Goal: Task Accomplishment & Management: Manage account settings

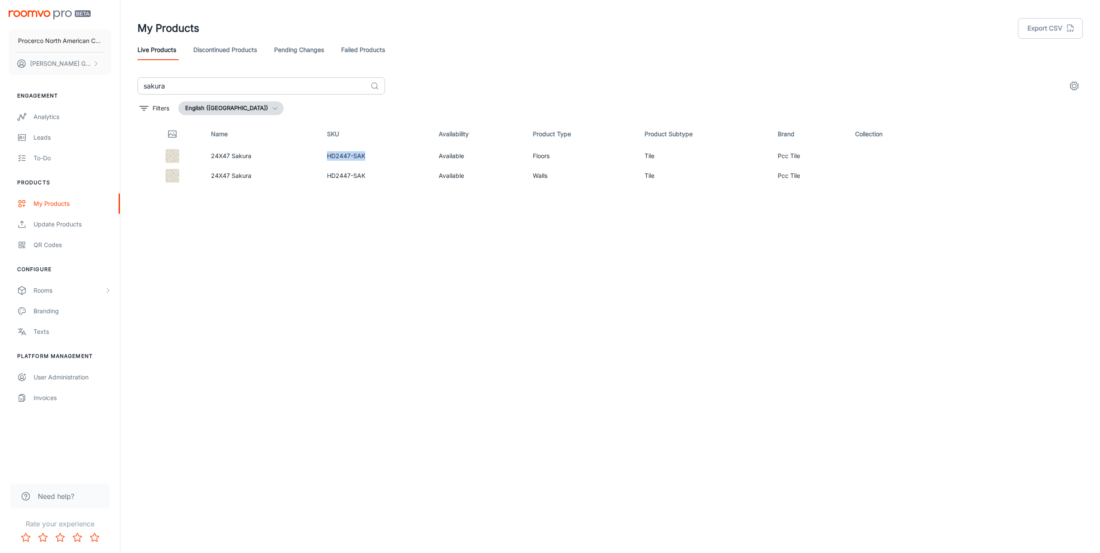
click at [217, 87] on input "sakura" at bounding box center [252, 85] width 229 height 17
click at [217, 86] on input "sakura" at bounding box center [252, 85] width 229 height 17
drag, startPoint x: 217, startPoint y: 86, endPoint x: 100, endPoint y: 71, distance: 117.8
click at [138, 77] on input "sakura" at bounding box center [252, 85] width 229 height 17
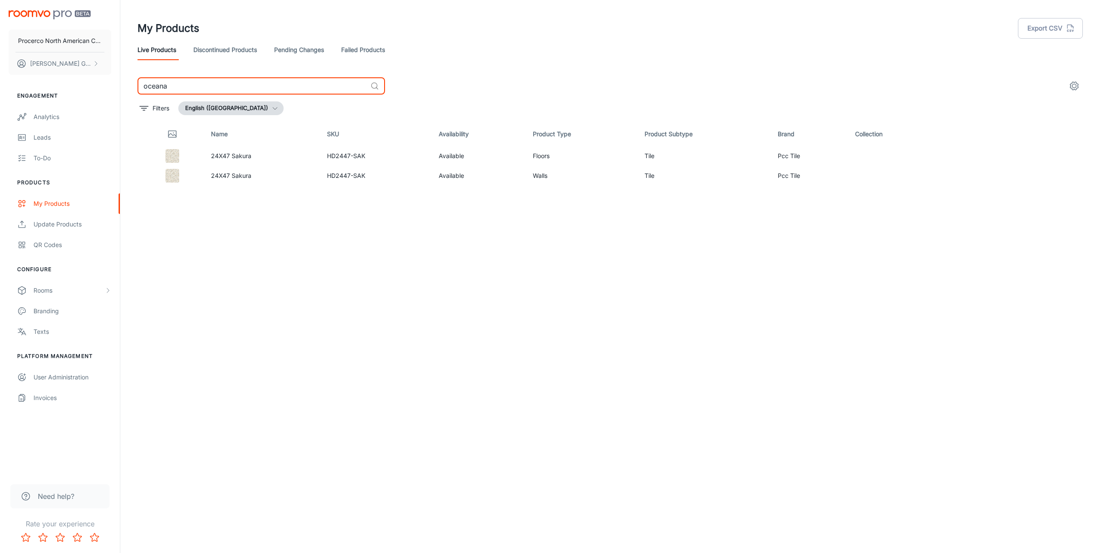
type input "oceana"
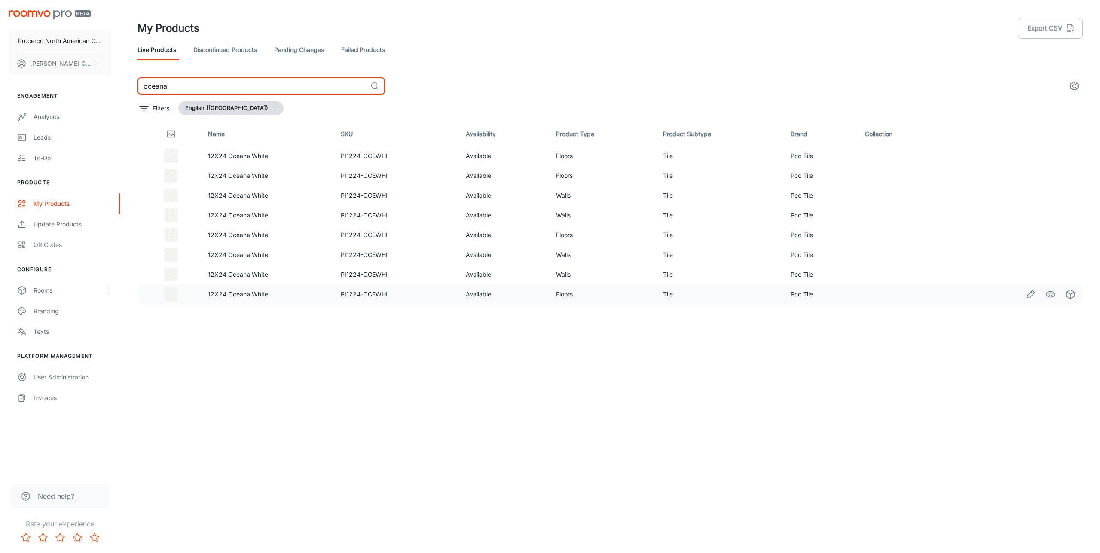
click at [1032, 295] on icon "Edit" at bounding box center [1031, 294] width 10 height 10
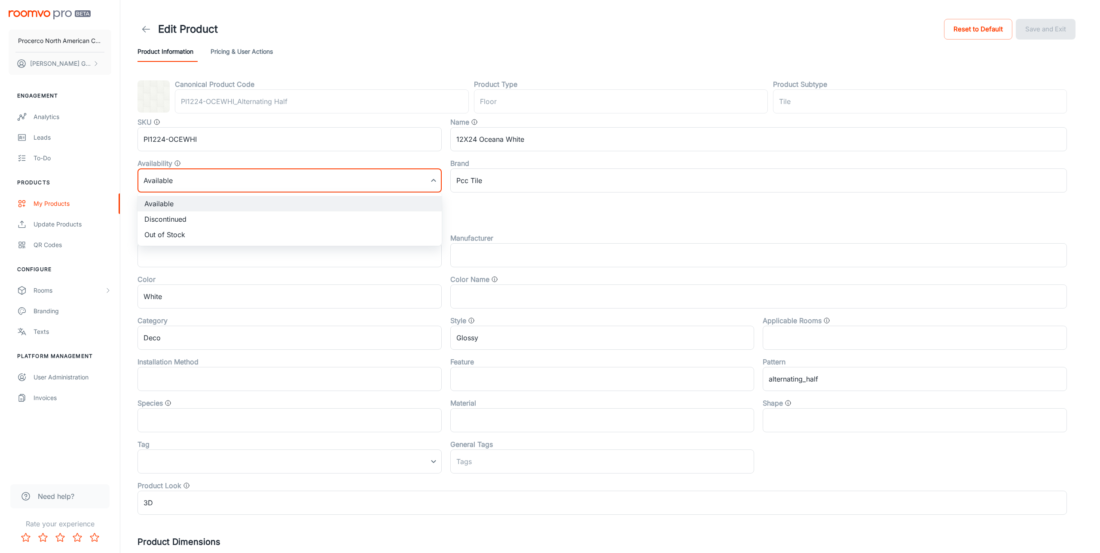
click at [201, 182] on body "Procerco North American Corporation [PERSON_NAME] Engagement Analytics Leads To…" at bounding box center [550, 276] width 1100 height 553
click at [192, 217] on li "Discontinued" at bounding box center [290, 218] width 304 height 15
type input "1"
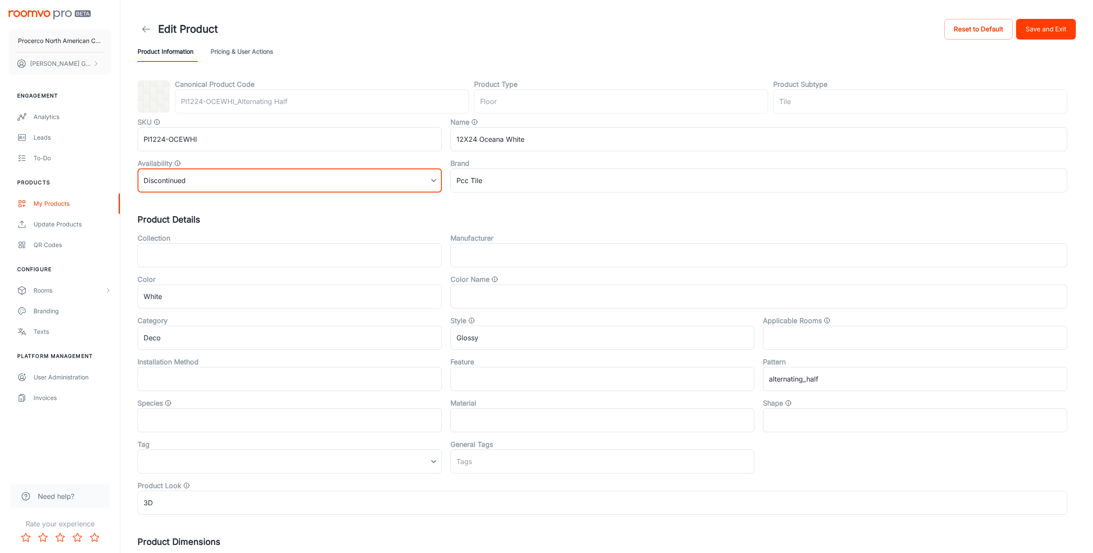
click at [1045, 35] on button "Save and Exit" at bounding box center [1046, 29] width 60 height 21
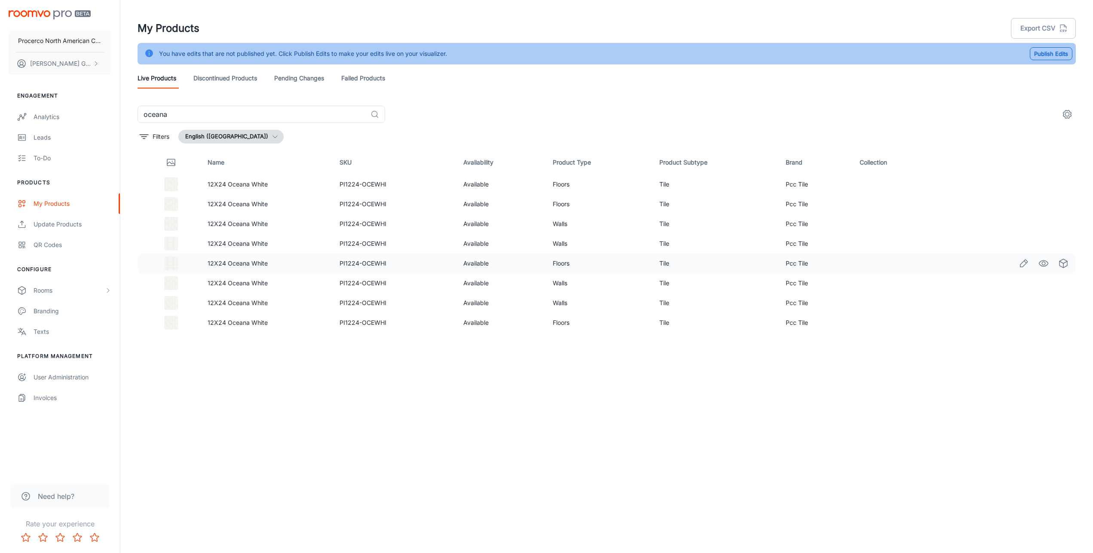
click at [254, 268] on td "12X24 Oceana White" at bounding box center [267, 264] width 132 height 20
click at [1018, 264] on link "Edit" at bounding box center [1023, 263] width 15 height 15
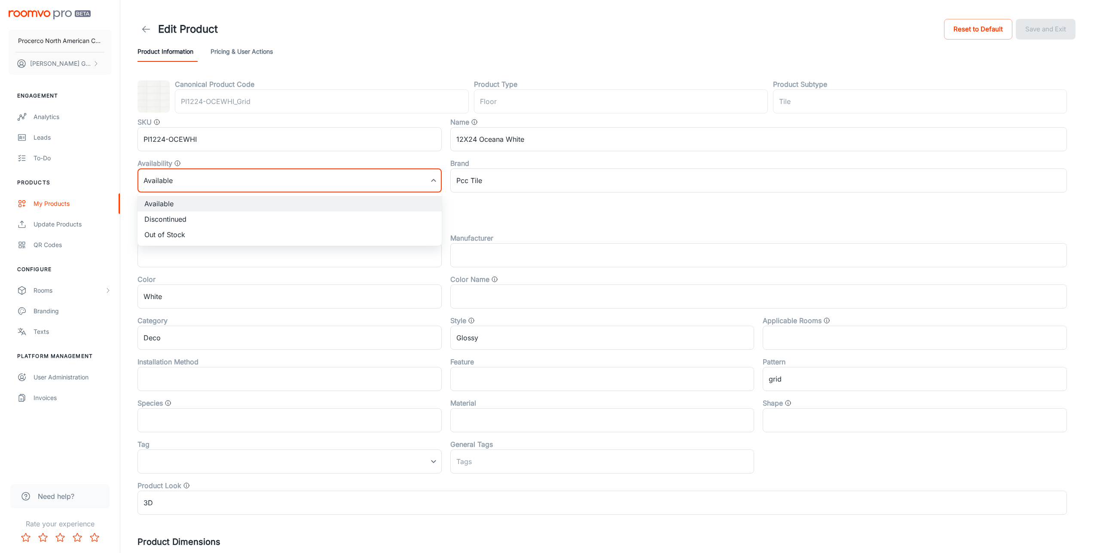
click at [253, 178] on body "Procerco North American Corporation [PERSON_NAME] Engagement Analytics Leads To…" at bounding box center [550, 276] width 1100 height 553
click at [251, 221] on li "Discontinued" at bounding box center [290, 218] width 304 height 15
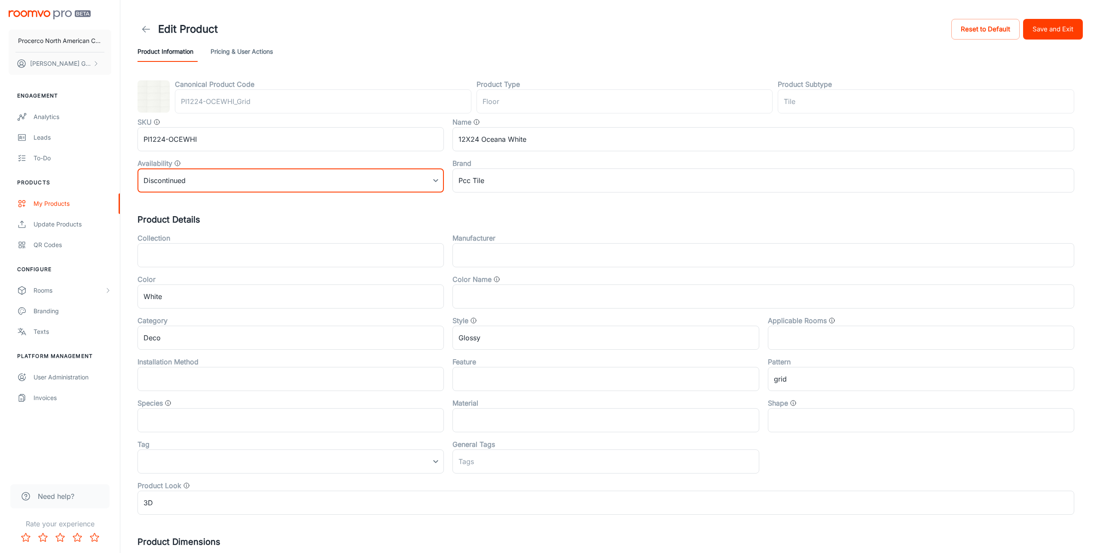
type input "1"
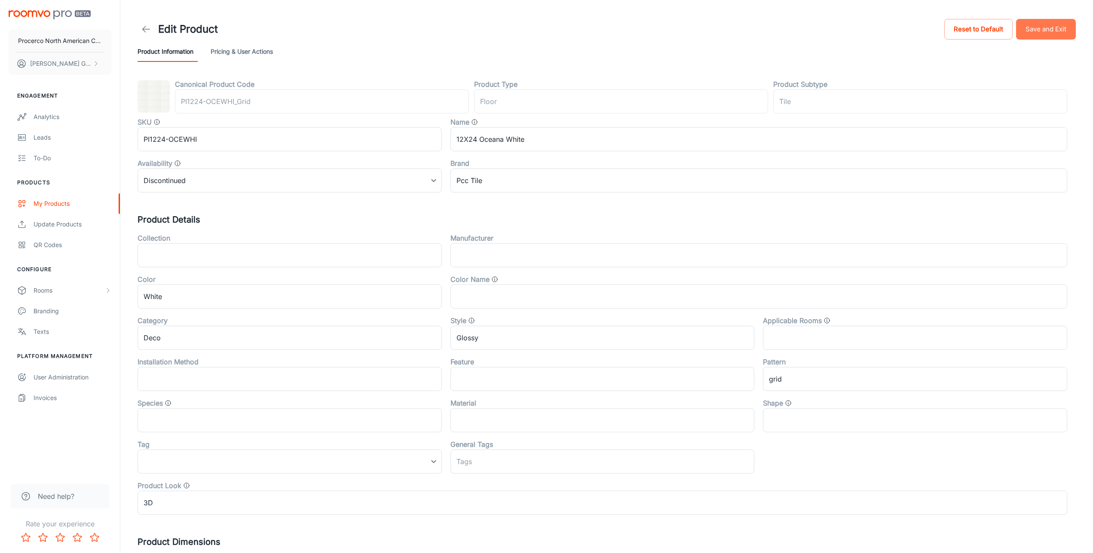
click at [1049, 34] on button "Save and Exit" at bounding box center [1046, 29] width 60 height 21
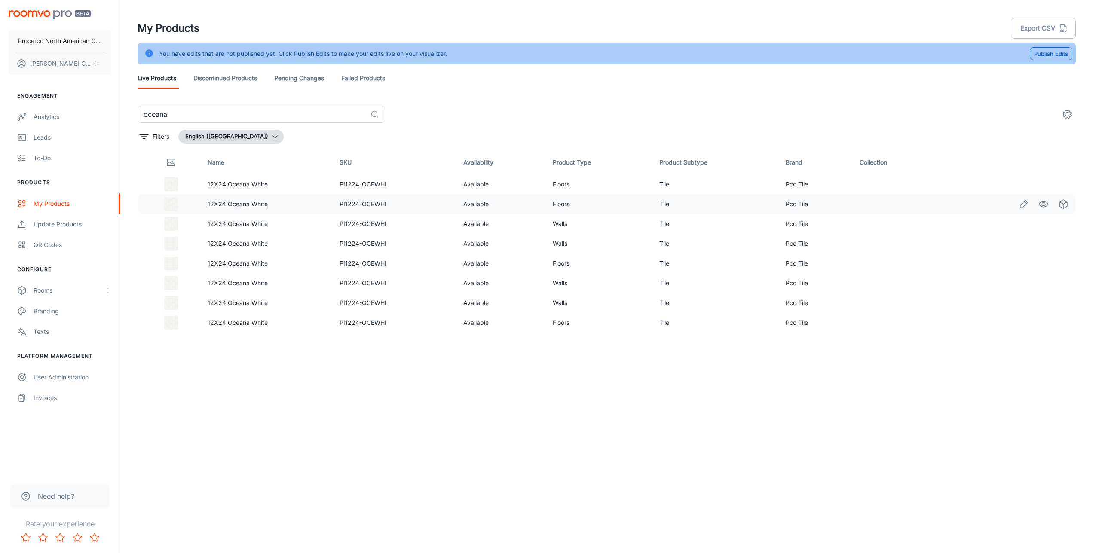
click at [220, 204] on link "12X24 Oceana White" at bounding box center [238, 203] width 60 height 7
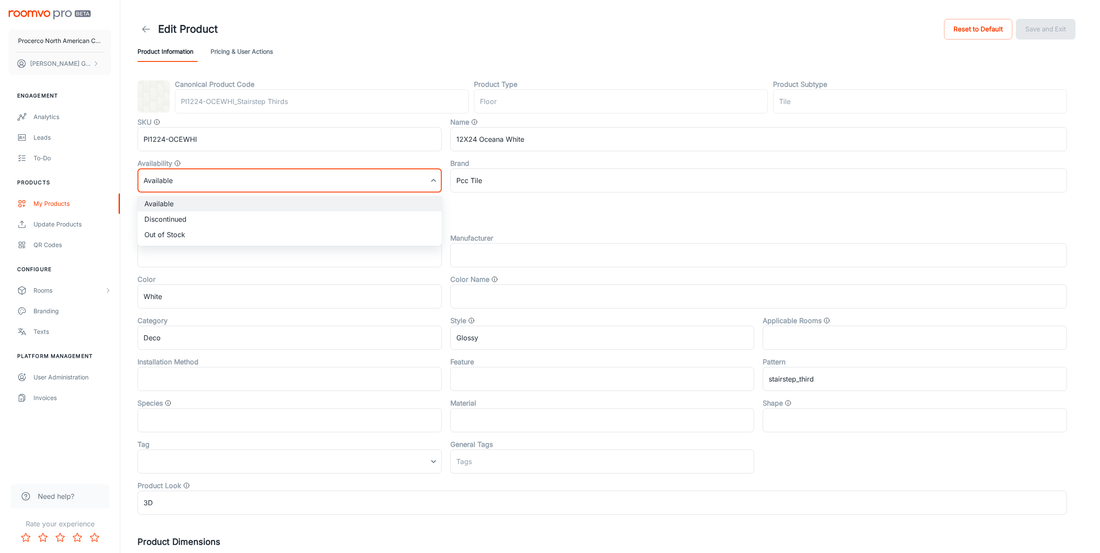
click at [181, 176] on body "Procerco North American Corporation [PERSON_NAME] Engagement Analytics Leads To…" at bounding box center [550, 276] width 1100 height 553
click at [188, 217] on li "Discontinued" at bounding box center [290, 218] width 304 height 15
type input "1"
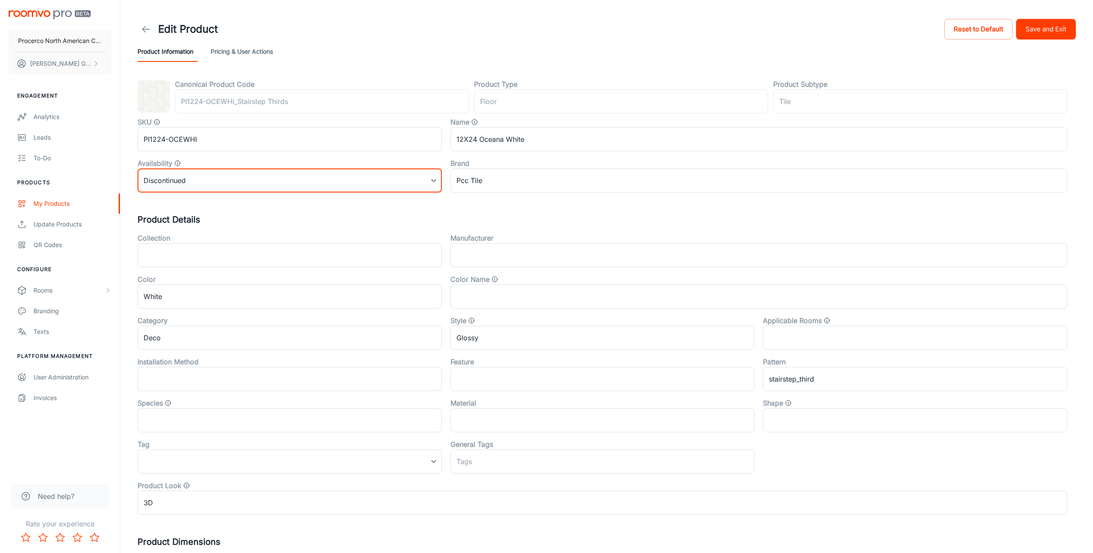
click at [1051, 28] on button "Save and Exit" at bounding box center [1046, 29] width 60 height 21
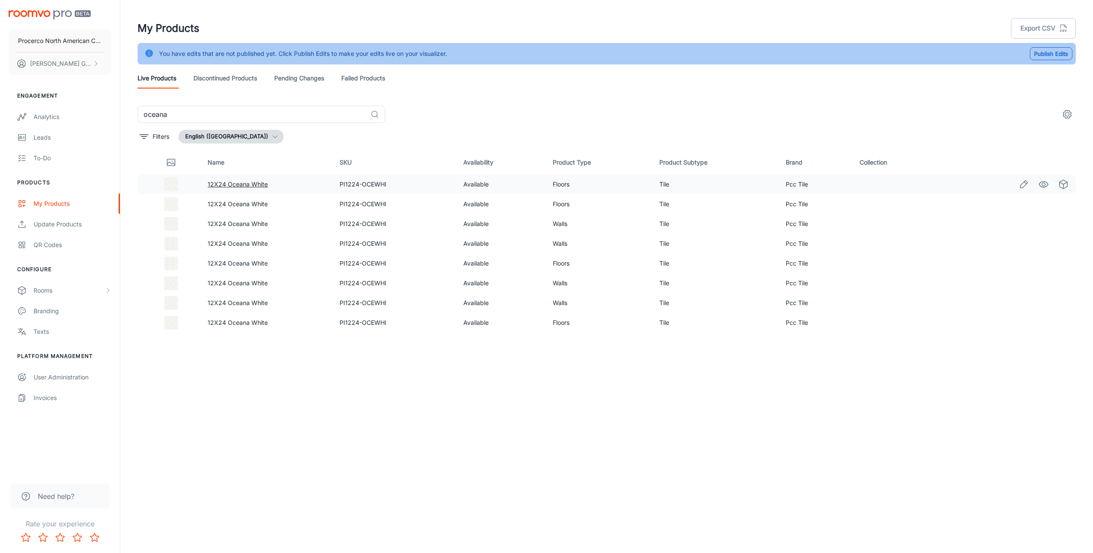
click at [249, 186] on link "12X24 Oceana White" at bounding box center [238, 183] width 60 height 7
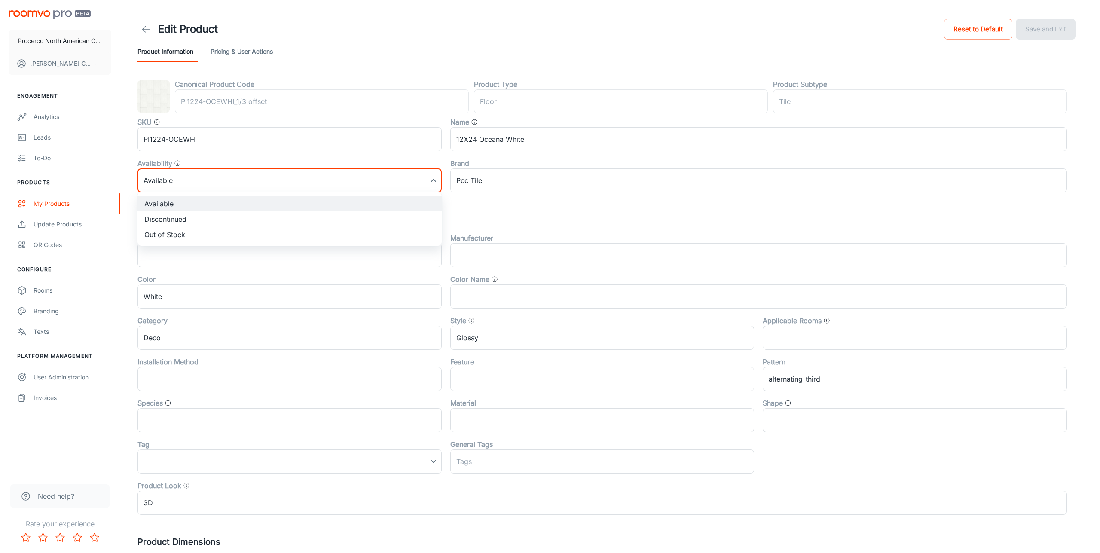
click at [248, 187] on body "Procerco North American Corporation [PERSON_NAME] Engagement Analytics Leads To…" at bounding box center [550, 276] width 1100 height 553
click at [243, 215] on li "Discontinued" at bounding box center [290, 218] width 304 height 15
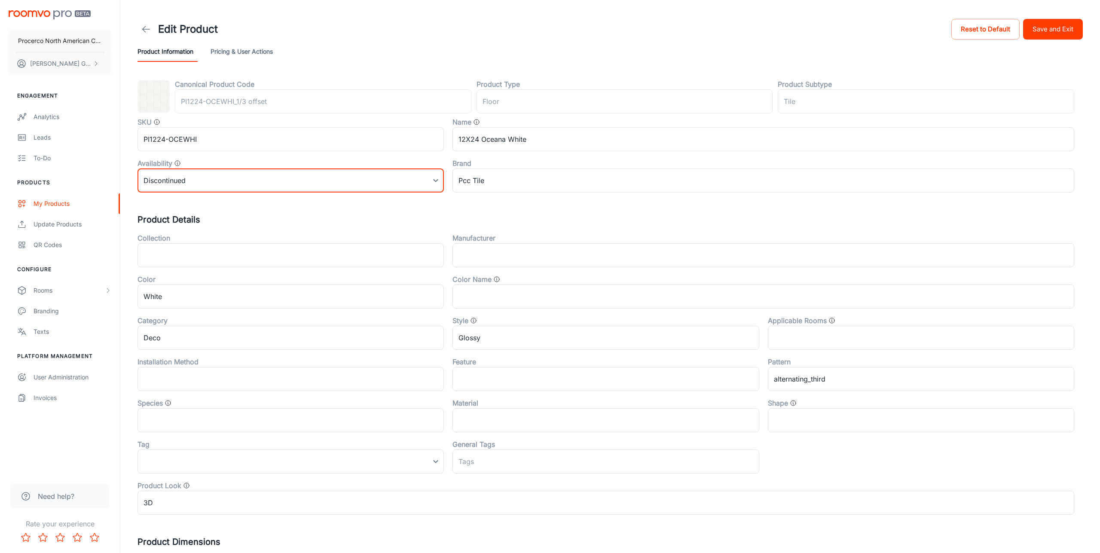
type input "1"
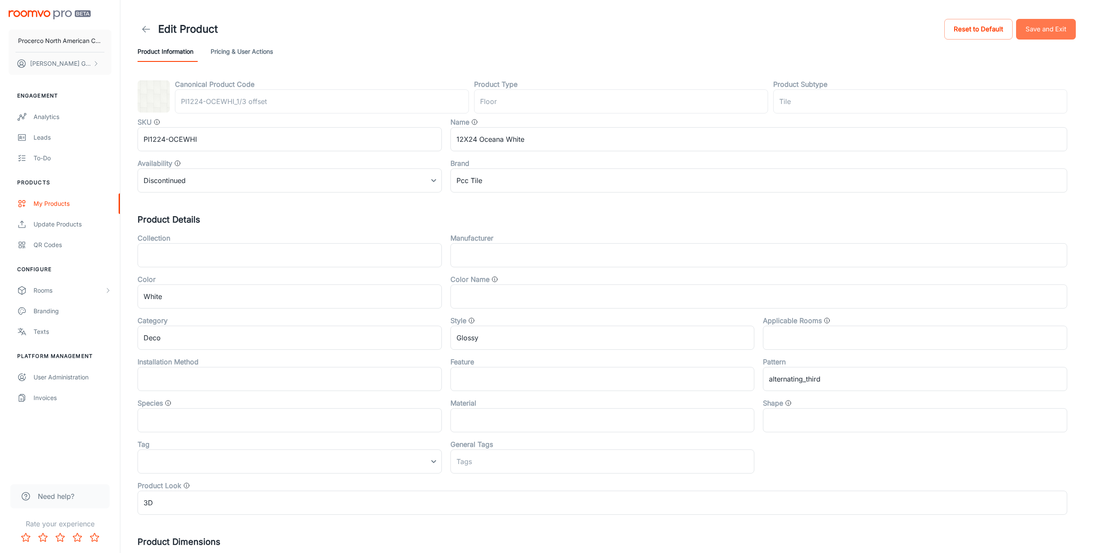
click at [1037, 29] on button "Save and Exit" at bounding box center [1046, 29] width 60 height 21
